Goal: Contribute content

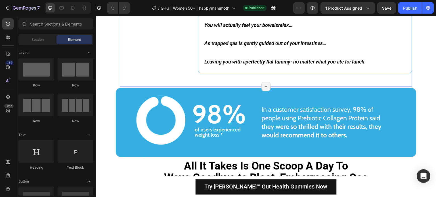
scroll to position [1731, 0]
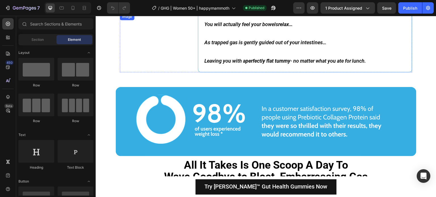
click at [172, 13] on img at bounding box center [155, 13] width 71 height 0
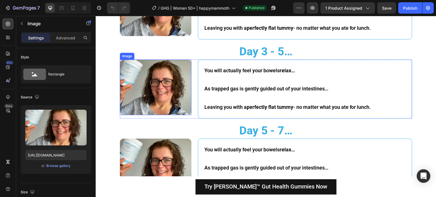
click at [152, 88] on img at bounding box center [155, 88] width 71 height 56
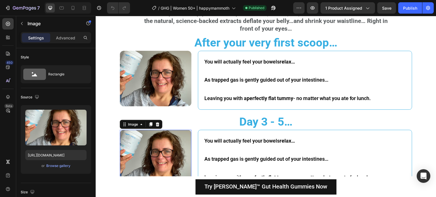
scroll to position [1333, 0]
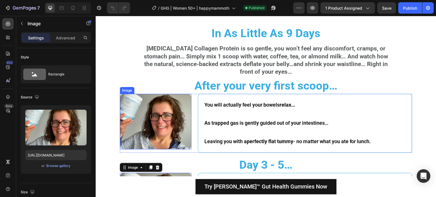
click at [158, 122] on img at bounding box center [155, 122] width 71 height 56
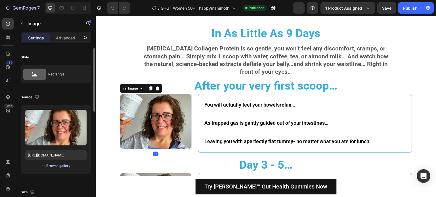
click at [60, 167] on div "Browse gallery" at bounding box center [58, 165] width 24 height 5
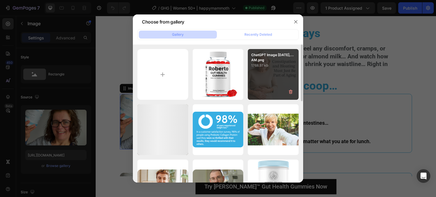
click at [290, 77] on div "ChatGPT Image [DATE],...AM.png 1768.97 kb" at bounding box center [273, 74] width 51 height 51
type input "[URL][DOMAIN_NAME]"
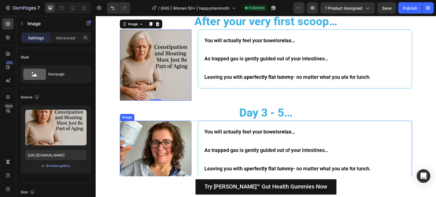
scroll to position [1419, 0]
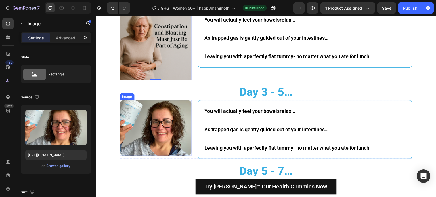
click at [175, 113] on img at bounding box center [155, 128] width 71 height 56
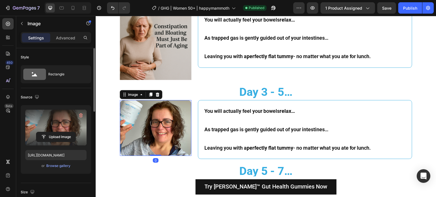
click at [65, 130] on label at bounding box center [55, 128] width 61 height 36
click at [65, 132] on input "file" at bounding box center [55, 137] width 39 height 10
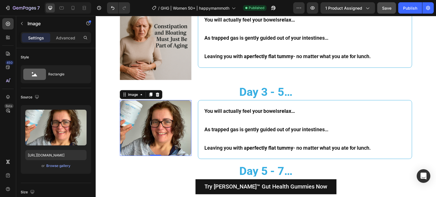
click at [384, 13] on button "Save" at bounding box center [386, 7] width 19 height 11
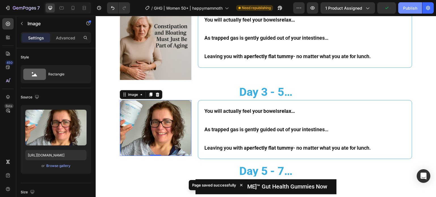
click at [410, 9] on div "Publish" at bounding box center [410, 8] width 14 height 6
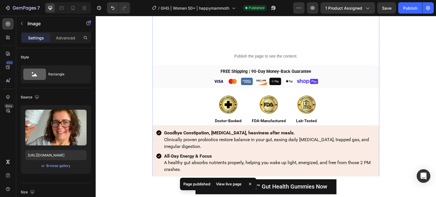
scroll to position [3348, 0]
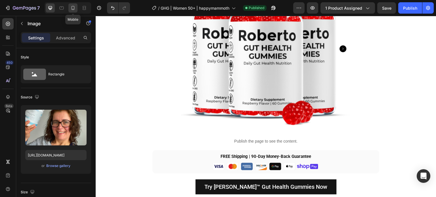
click at [72, 5] on icon at bounding box center [73, 8] width 6 height 6
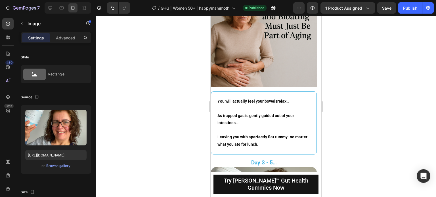
scroll to position [1394, 0]
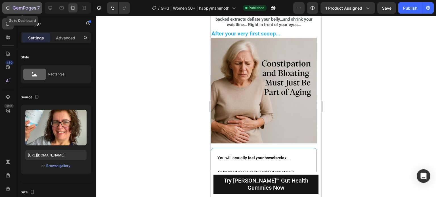
click at [12, 11] on div "7" at bounding box center [22, 8] width 35 height 7
